Goal: Information Seeking & Learning: Learn about a topic

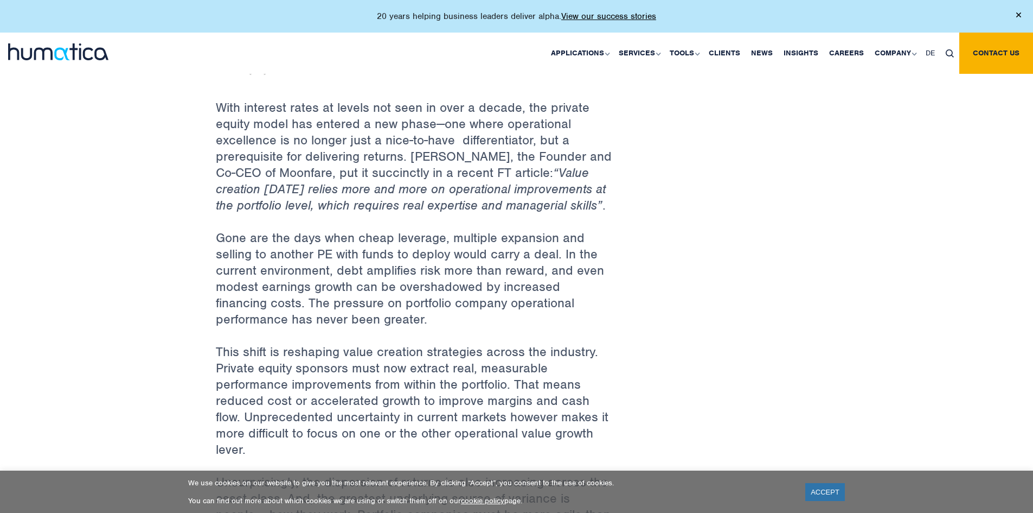
scroll to position [434, 0]
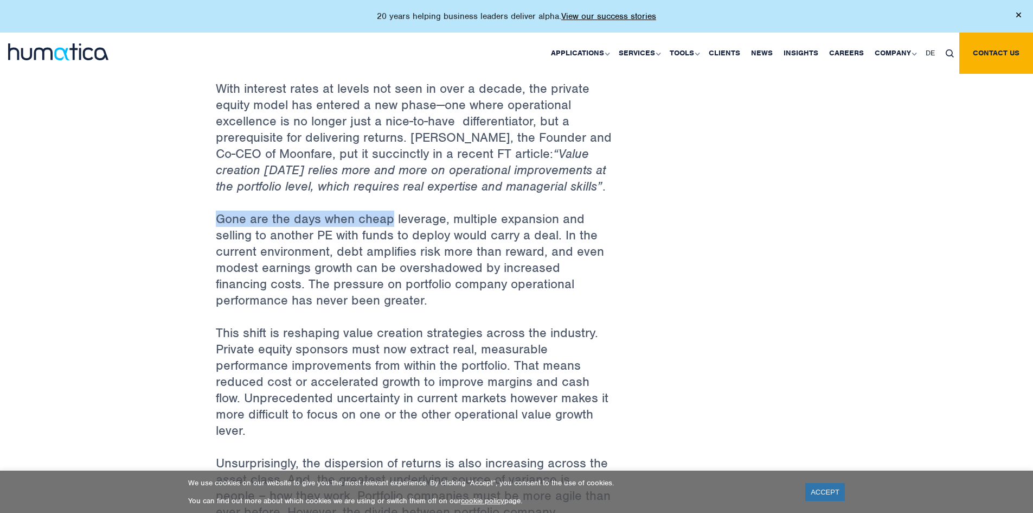
drag, startPoint x: 220, startPoint y: 225, endPoint x: 445, endPoint y: 225, distance: 225.1
click at [440, 225] on p "Gone are the days when cheap leverage, multiple expansion and selling to anothe…" at bounding box center [414, 267] width 396 height 114
click at [445, 225] on p "Gone are the days when cheap leverage, multiple expansion and selling to anothe…" at bounding box center [414, 267] width 396 height 114
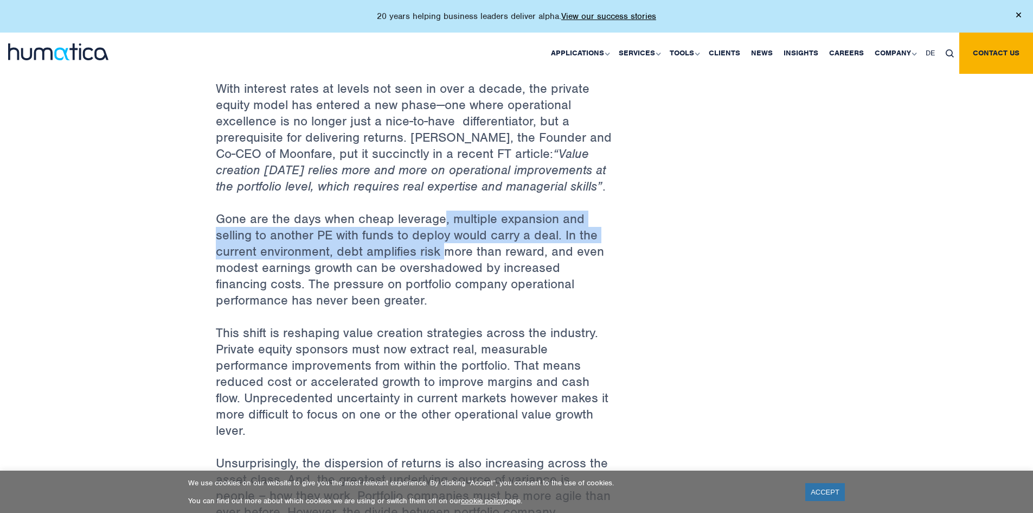
drag, startPoint x: 445, startPoint y: 225, endPoint x: 445, endPoint y: 243, distance: 18.5
click at [445, 243] on p "Gone are the days when cheap leverage, multiple expansion and selling to anothe…" at bounding box center [414, 267] width 396 height 114
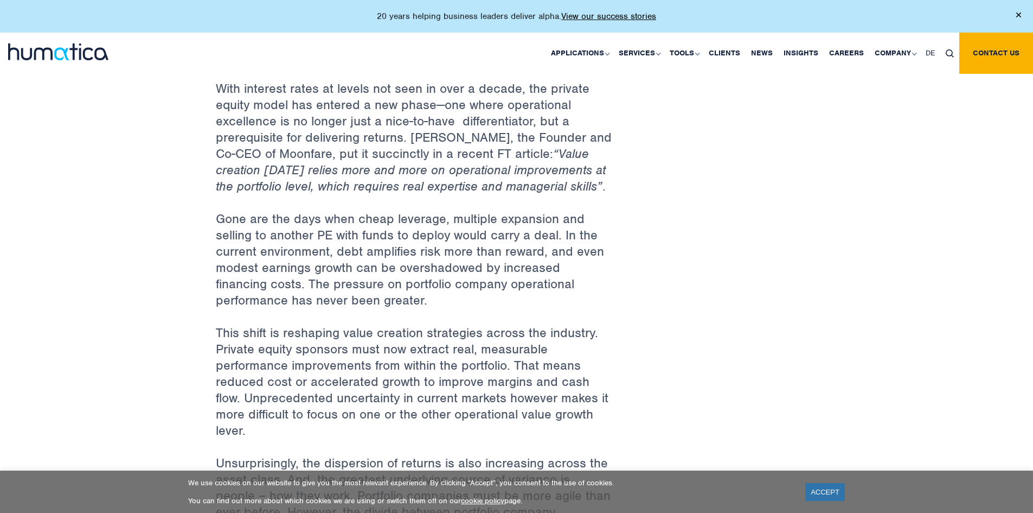
click at [305, 255] on p "Gone are the days when cheap leverage, multiple expansion and selling to anothe…" at bounding box center [414, 267] width 396 height 114
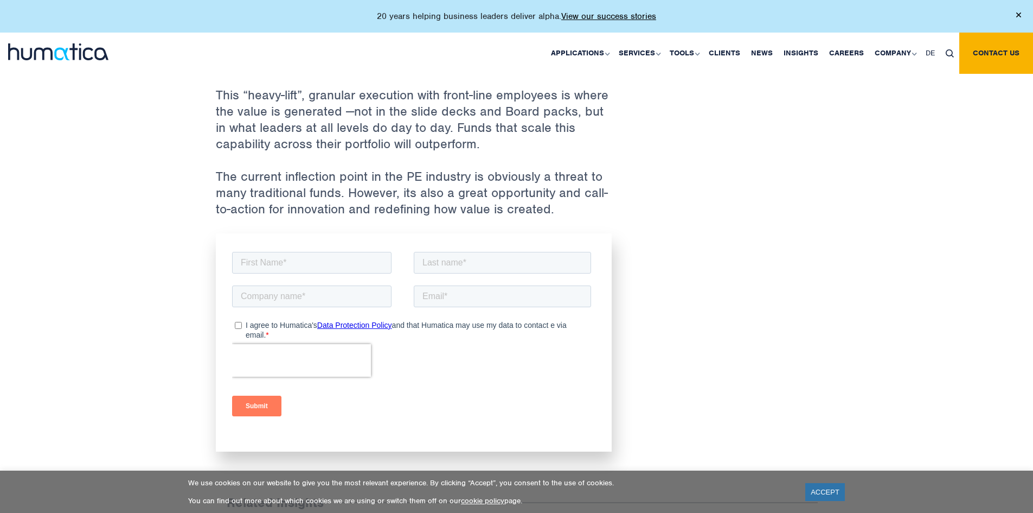
scroll to position [1519, 0]
